Goal: Information Seeking & Learning: Learn about a topic

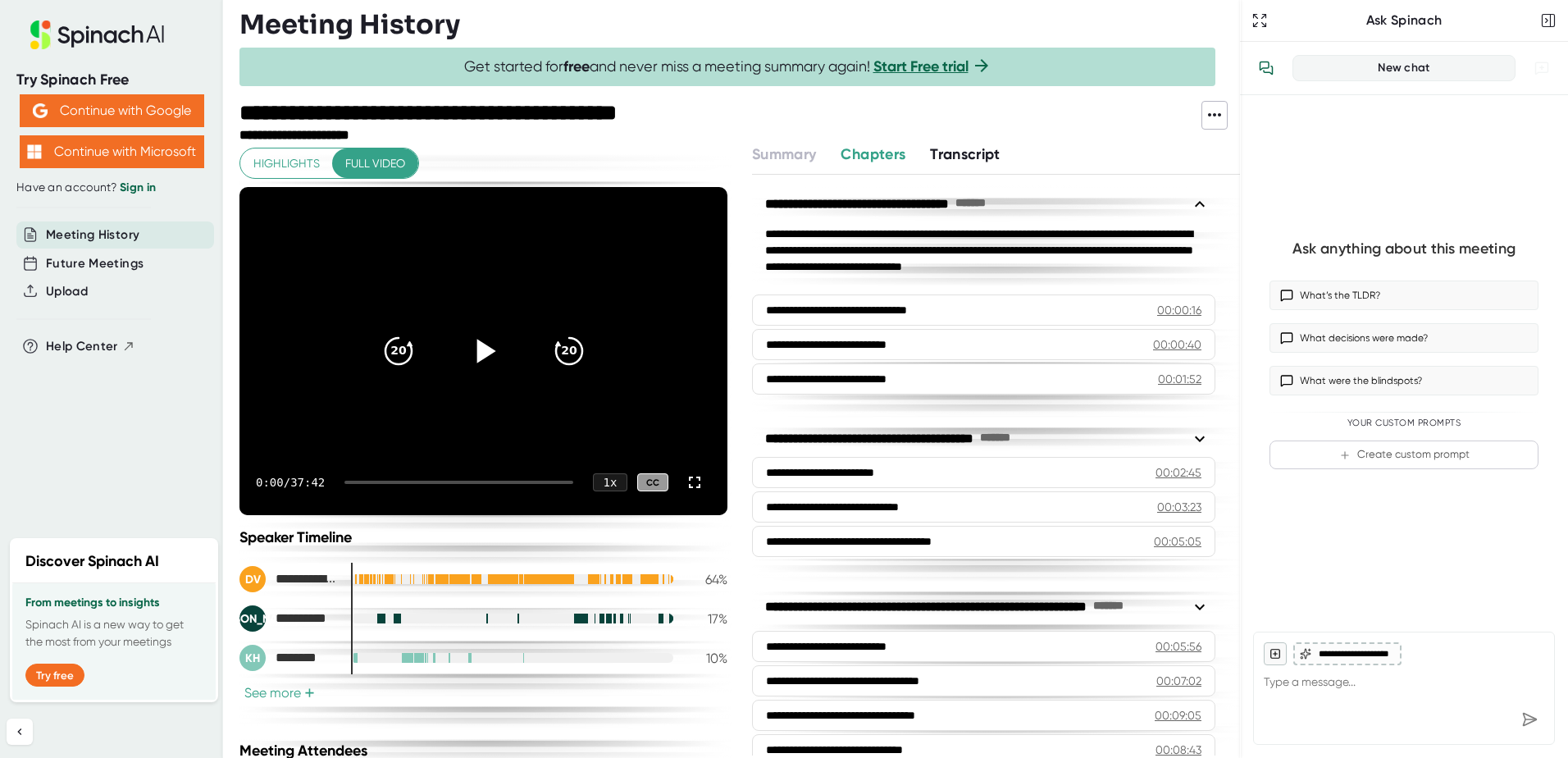
click at [463, 347] on icon at bounding box center [483, 351] width 41 height 41
click at [305, 698] on span "+" at bounding box center [310, 694] width 11 height 13
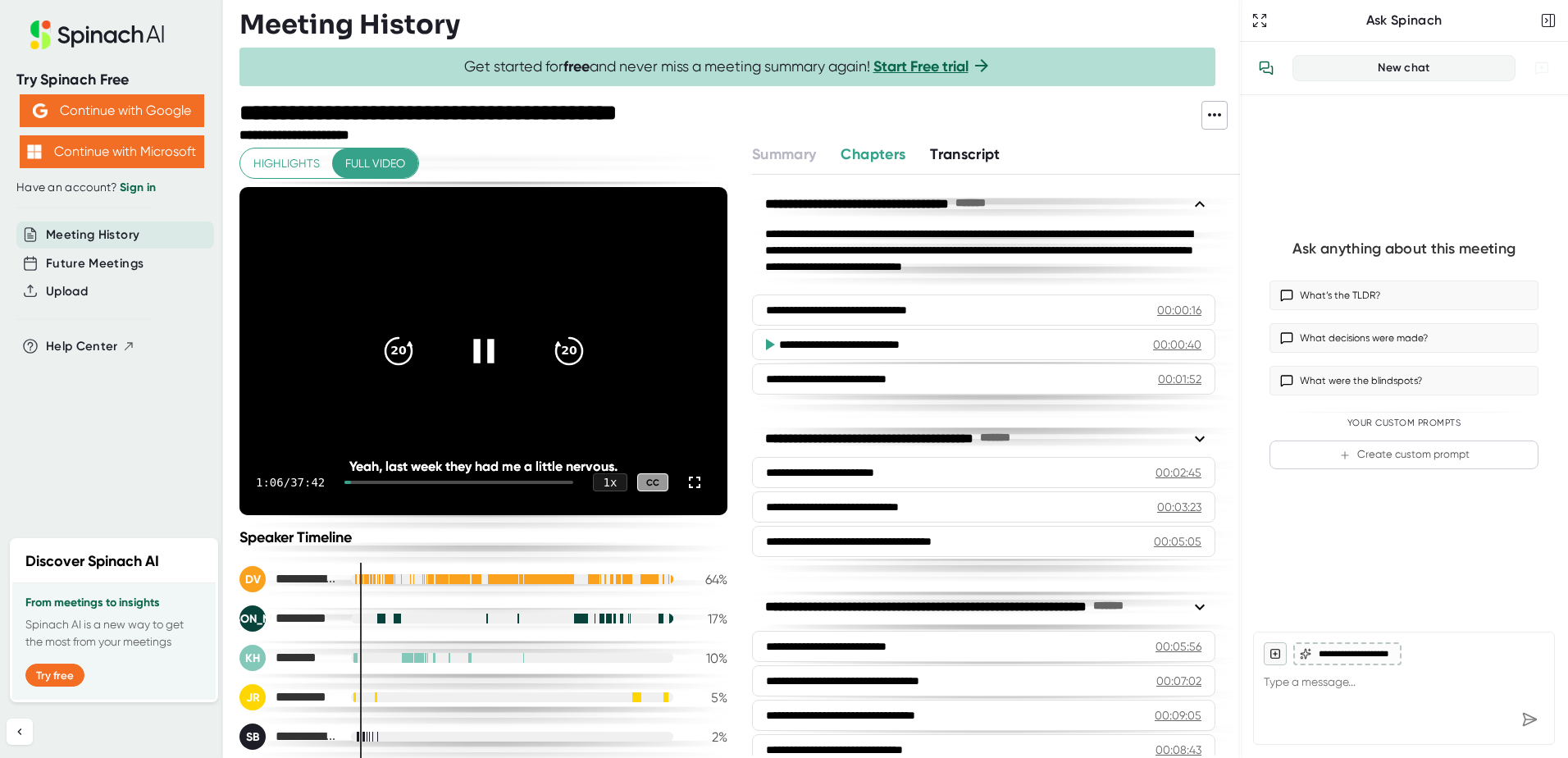
click at [473, 345] on icon at bounding box center [483, 351] width 20 height 24
click at [477, 348] on icon at bounding box center [486, 351] width 19 height 24
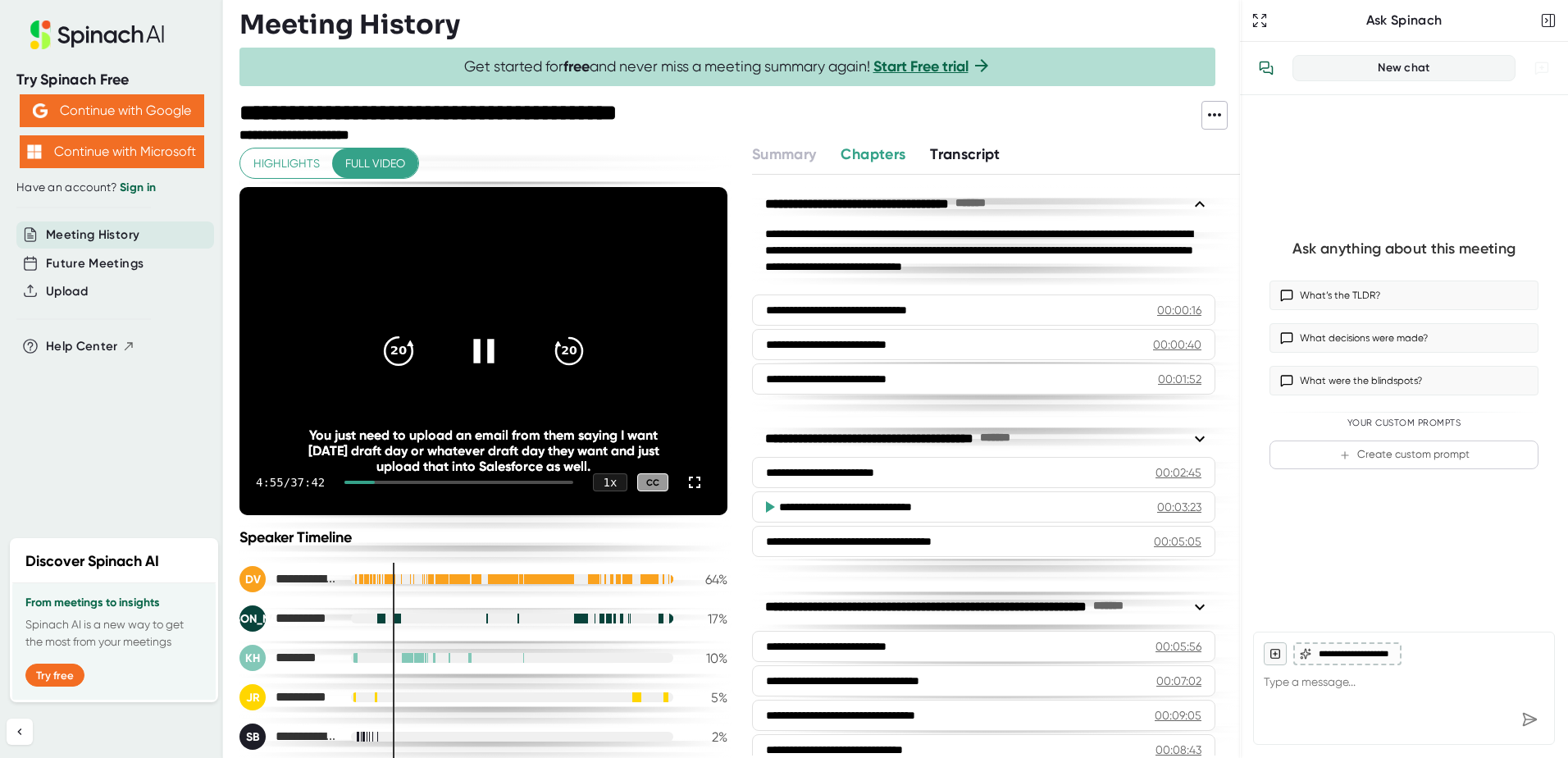
click at [377, 346] on icon "20" at bounding box center [397, 351] width 41 height 41
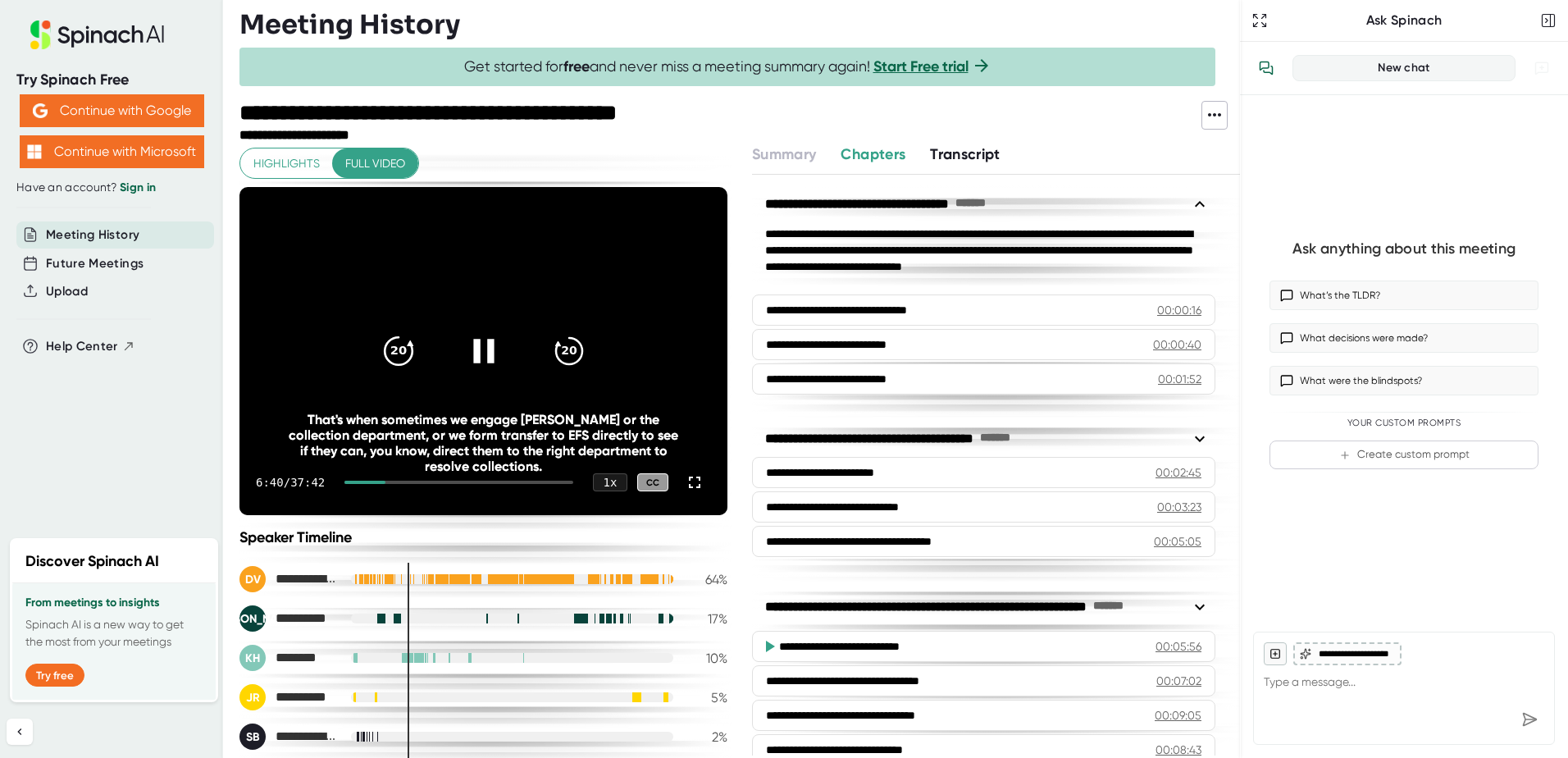
click at [377, 352] on icon "20" at bounding box center [397, 351] width 41 height 41
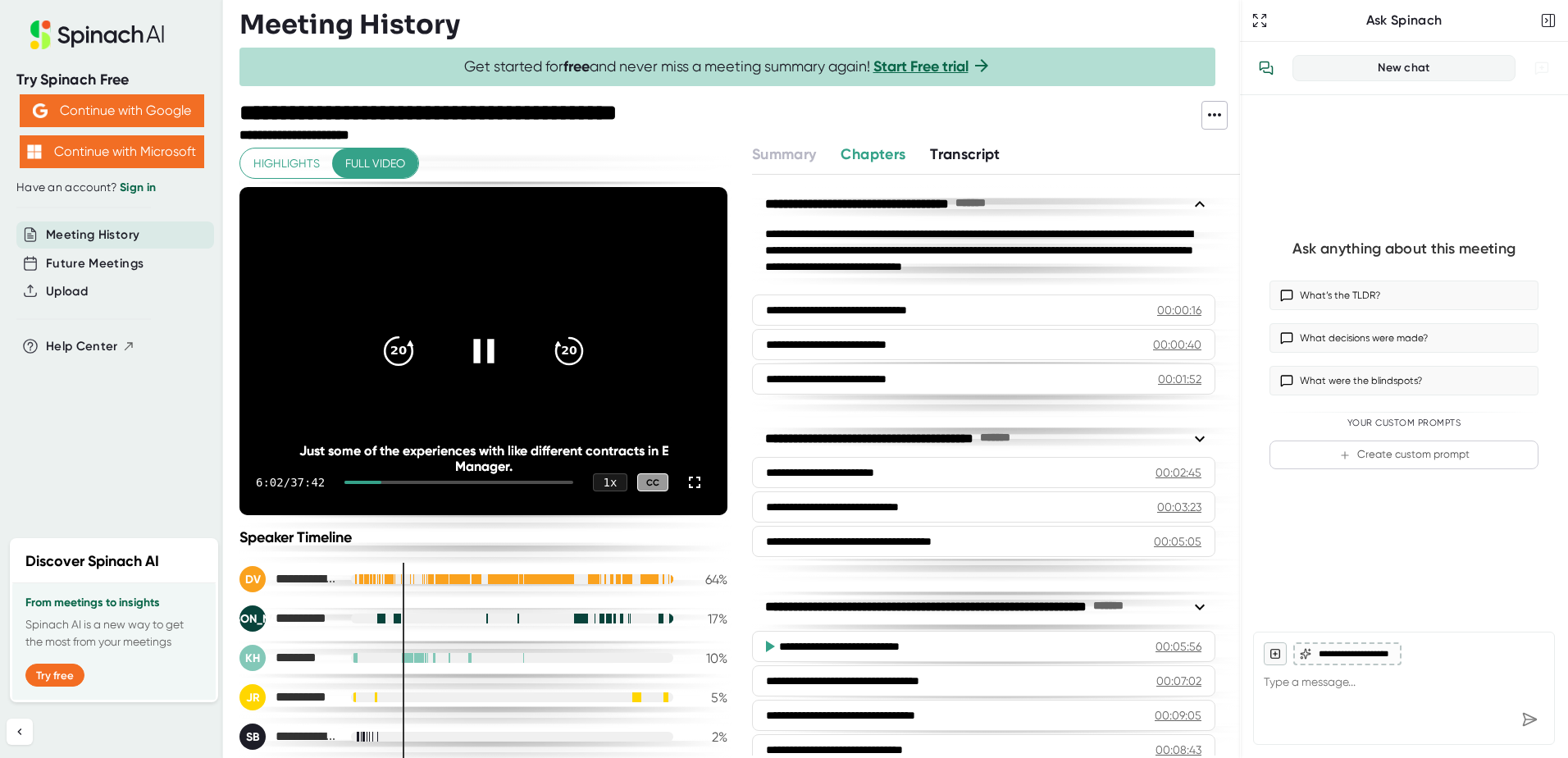
click at [377, 352] on icon "20" at bounding box center [397, 351] width 41 height 41
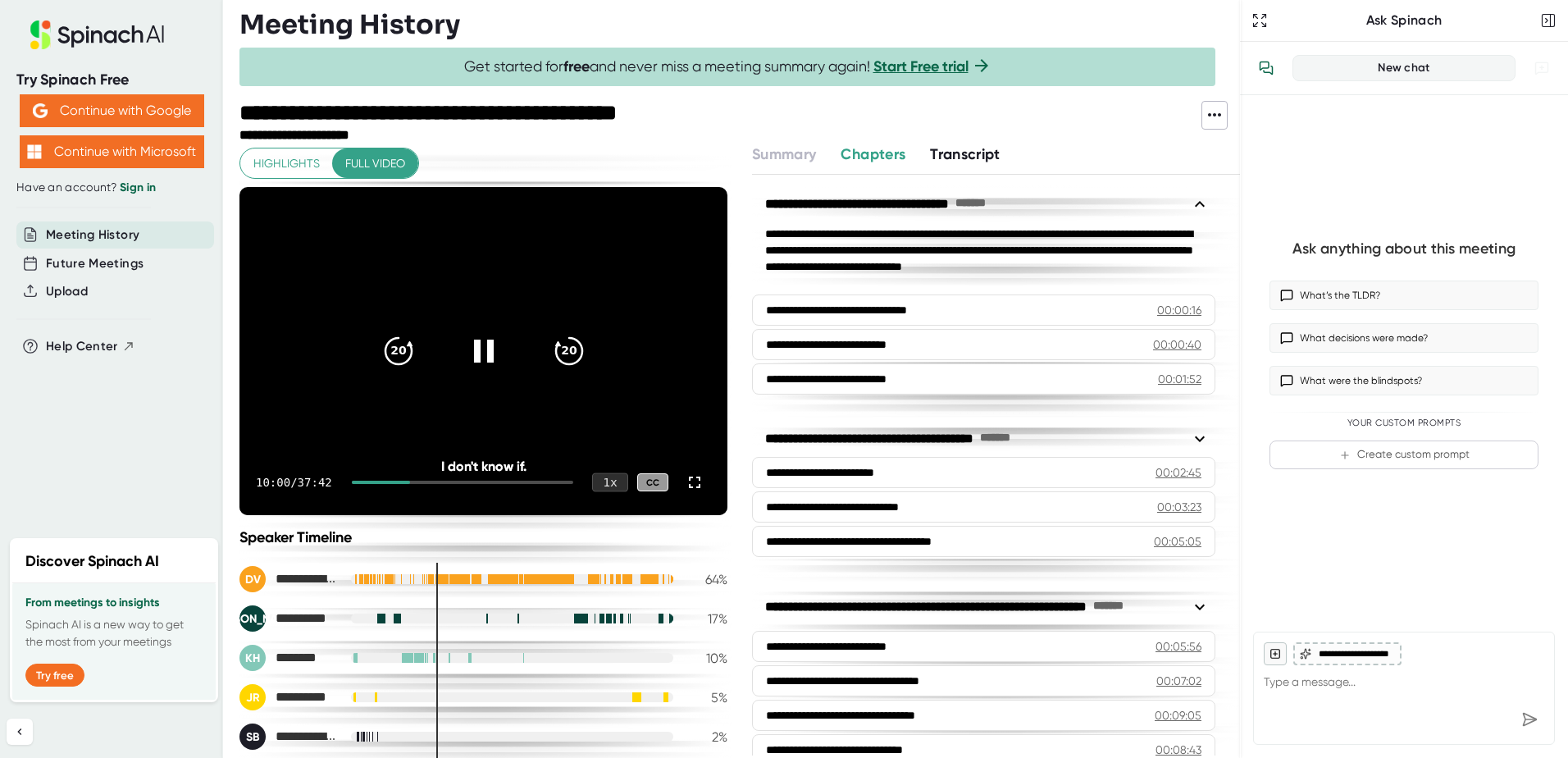
click at [592, 485] on div "1 x" at bounding box center [610, 482] width 36 height 19
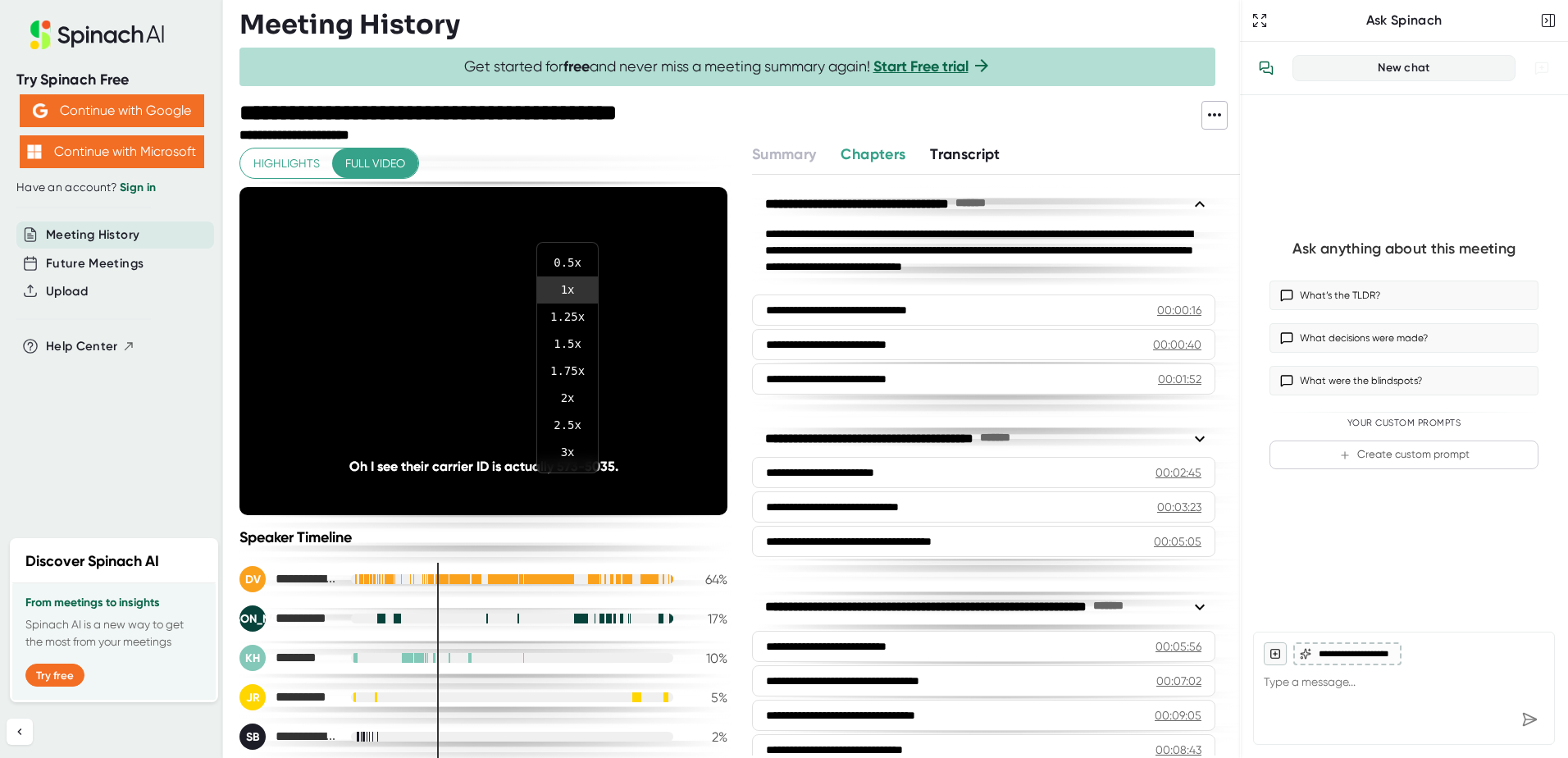
click at [509, 504] on div at bounding box center [784, 379] width 1568 height 758
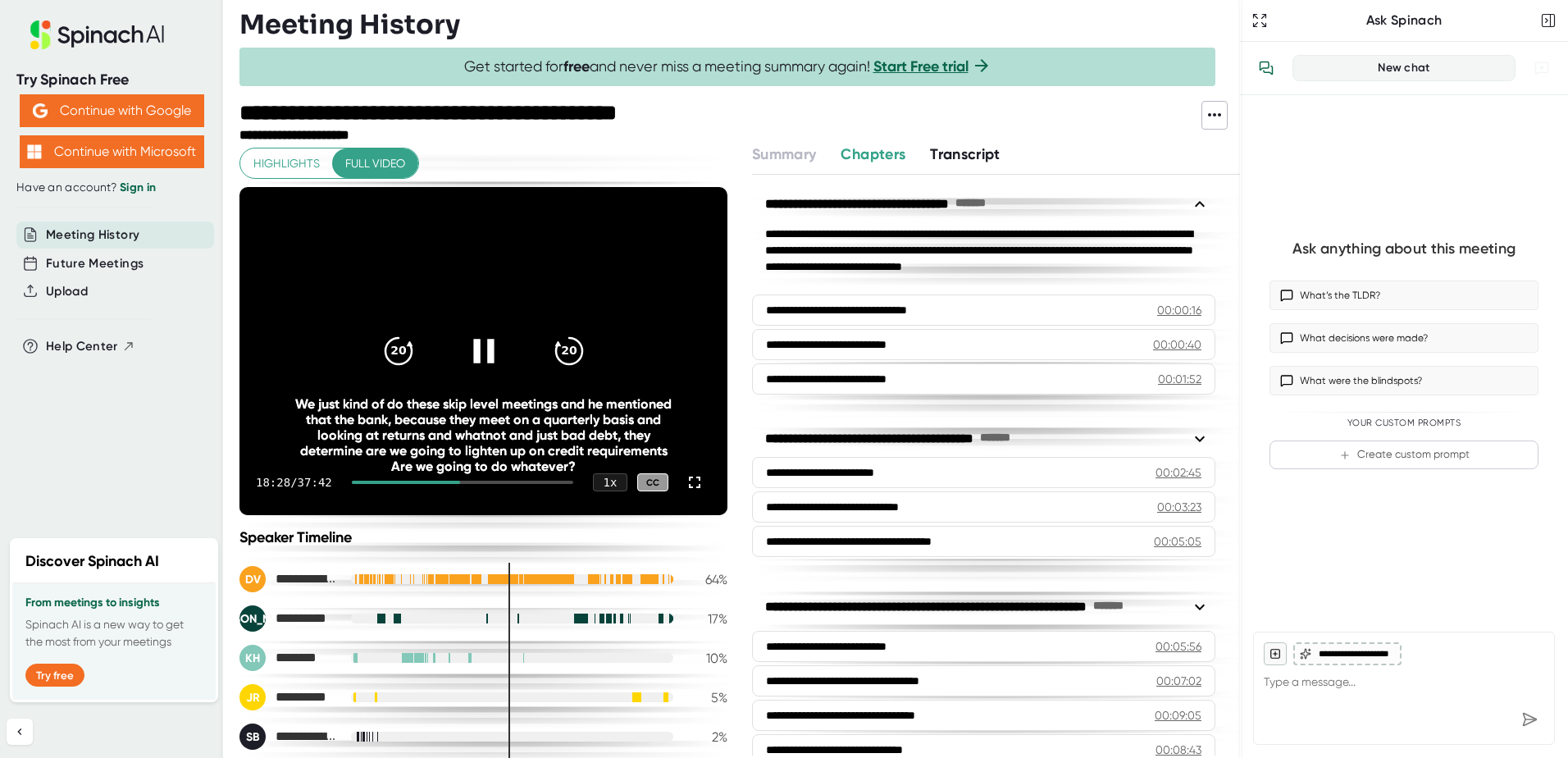
click at [471, 358] on icon at bounding box center [483, 351] width 41 height 41
click at [470, 355] on icon at bounding box center [483, 351] width 41 height 41
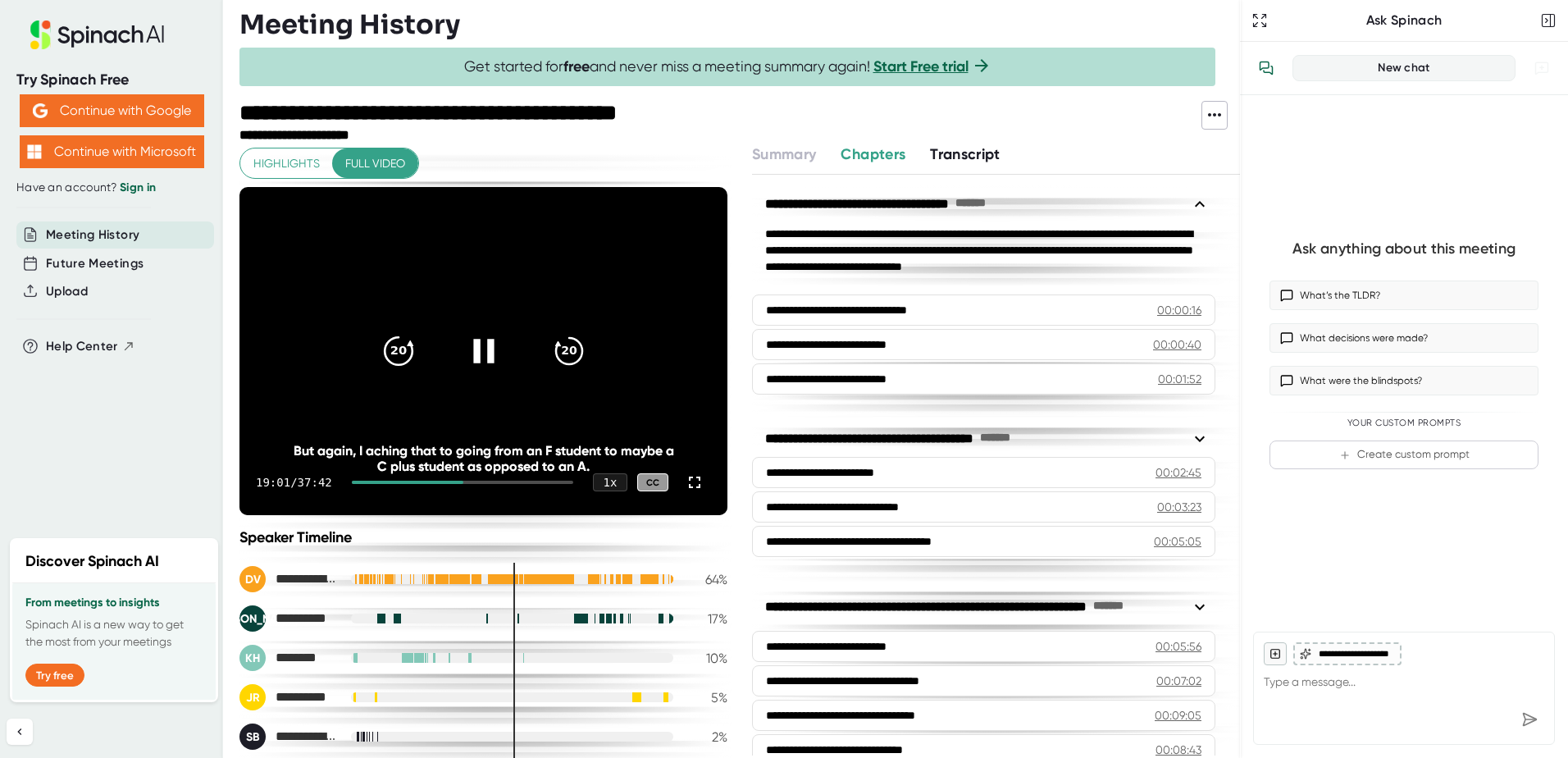
click at [381, 351] on icon "20" at bounding box center [397, 351] width 41 height 41
click at [382, 352] on icon "20" at bounding box center [397, 351] width 41 height 41
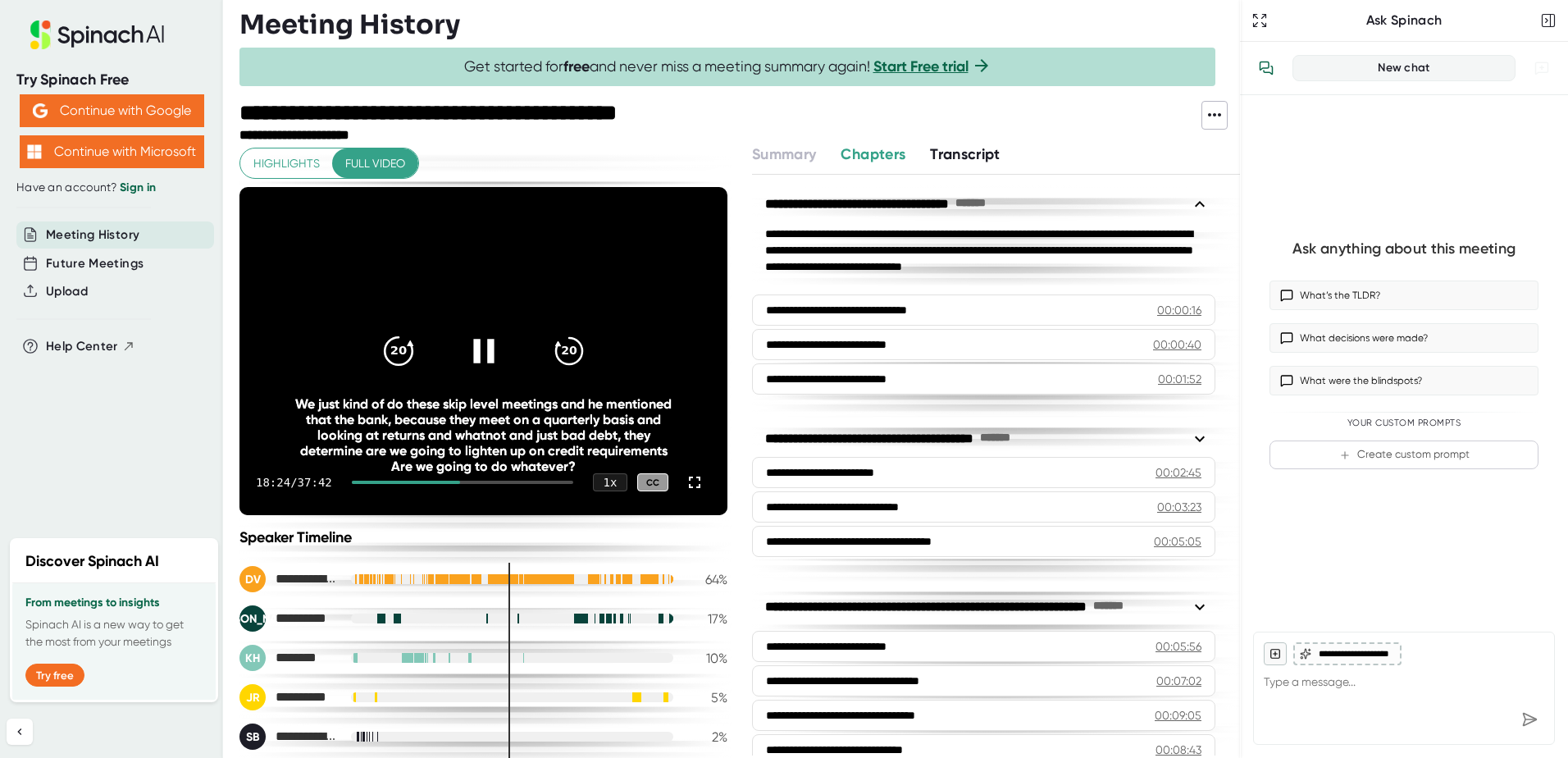
click at [377, 350] on icon "20" at bounding box center [397, 351] width 41 height 41
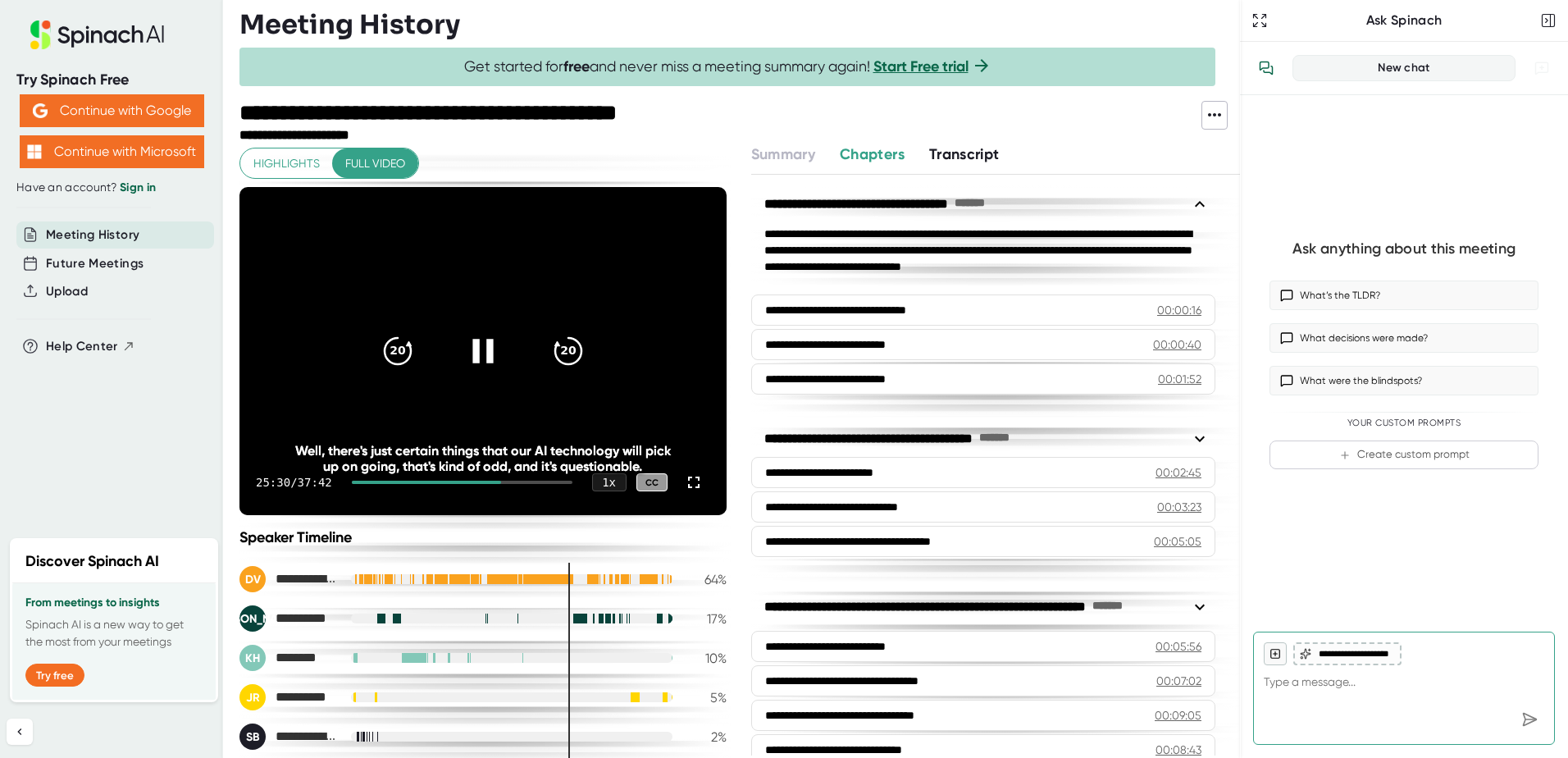
click at [463, 352] on icon at bounding box center [483, 351] width 41 height 41
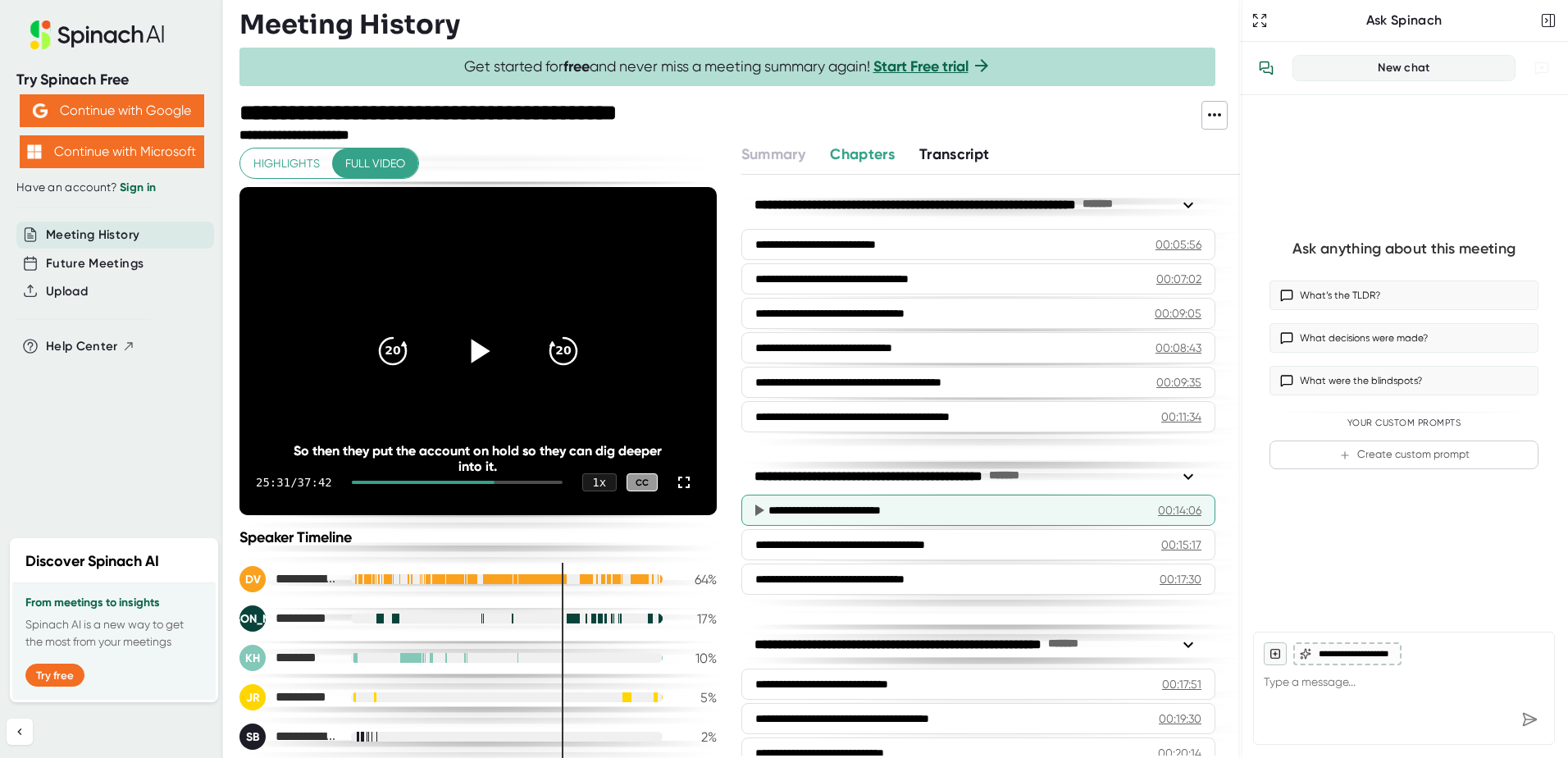
scroll to position [329, 0]
